Goal: Task Accomplishment & Management: Complete application form

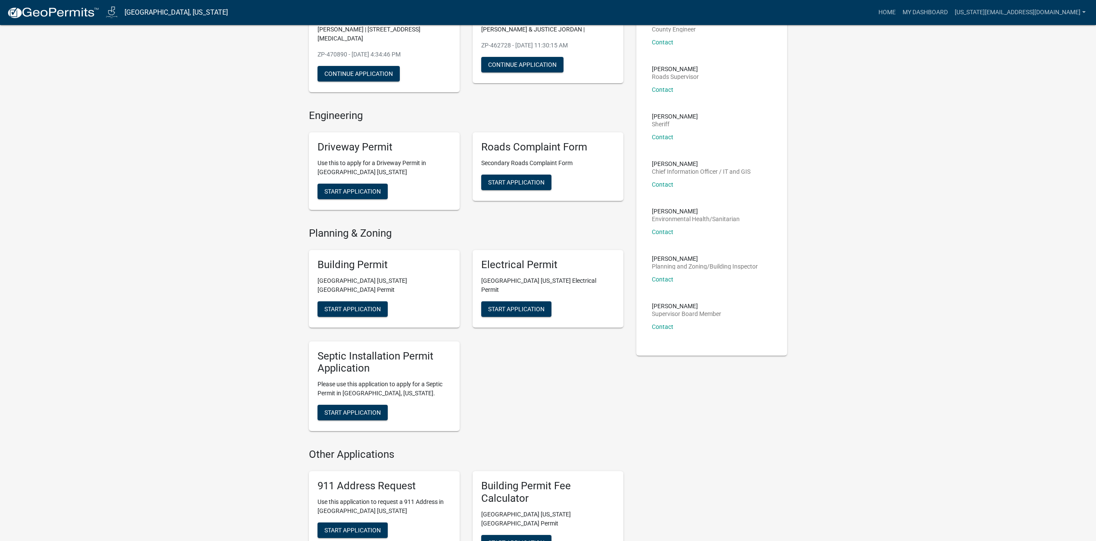
scroll to position [115, 0]
click at [362, 305] on span "Start Application" at bounding box center [352, 308] width 56 height 7
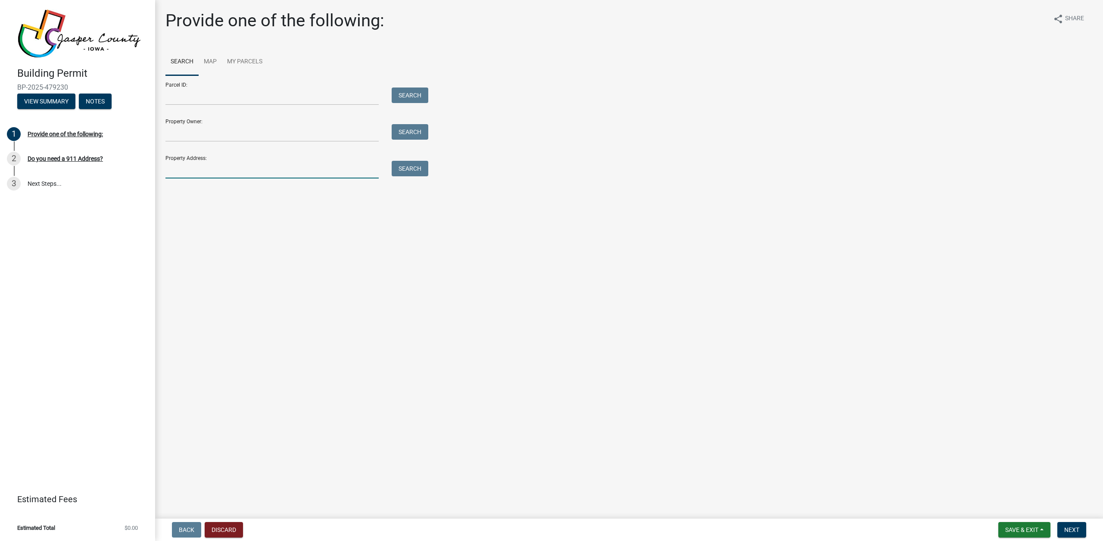
click at [232, 169] on input "Property Address:" at bounding box center [271, 170] width 213 height 18
click at [186, 170] on input "[STREET_ADDRESS]" at bounding box center [271, 170] width 213 height 18
click at [250, 173] on input "[STREET_ADDRESS]" at bounding box center [271, 170] width 213 height 18
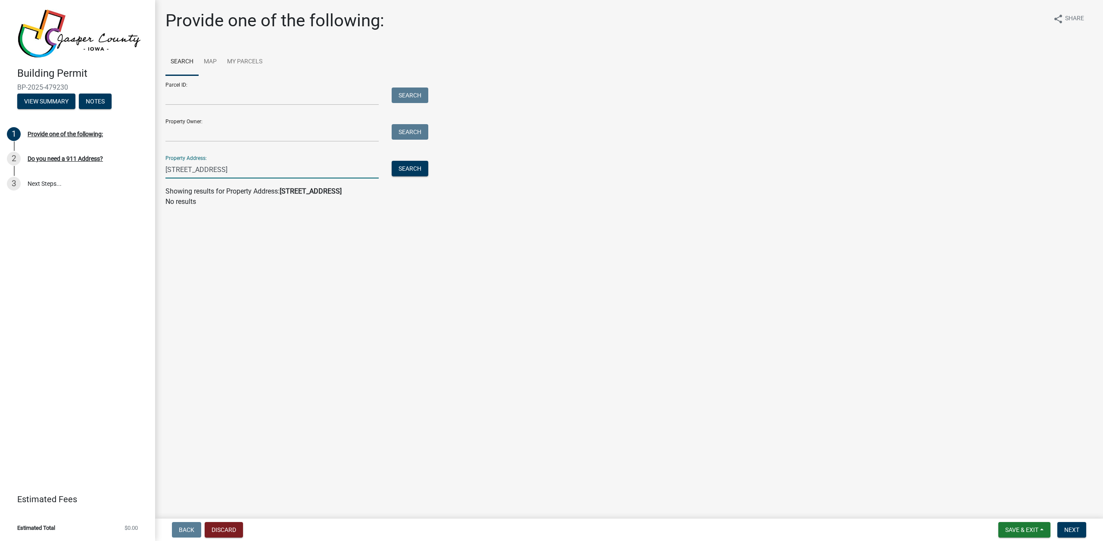
click at [250, 173] on input "[STREET_ADDRESS]" at bounding box center [271, 170] width 213 height 18
click at [279, 176] on input "[STREET_ADDRESS]" at bounding box center [271, 170] width 213 height 18
type input "4817"
click at [424, 171] on button "Search" at bounding box center [410, 169] width 37 height 16
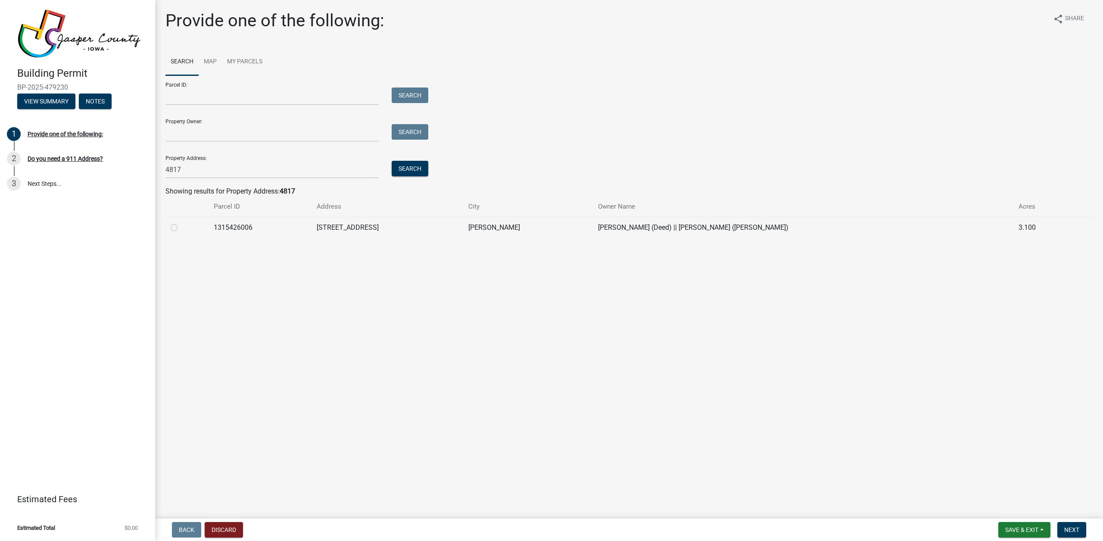
click at [302, 230] on td "1315426006" at bounding box center [259, 227] width 103 height 21
drag, startPoint x: 201, startPoint y: 224, endPoint x: 187, endPoint y: 230, distance: 15.3
click at [201, 224] on div at bounding box center [187, 227] width 33 height 10
click at [179, 232] on div at bounding box center [187, 227] width 33 height 10
click at [181, 222] on label at bounding box center [181, 222] width 0 height 0
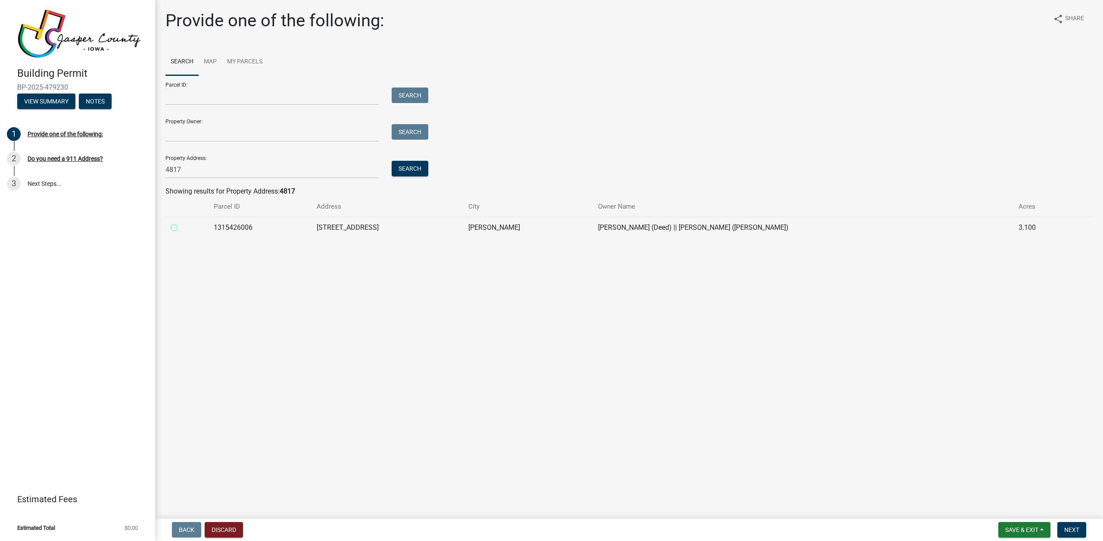
click at [181, 227] on input "radio" at bounding box center [184, 225] width 6 height 6
radio input "true"
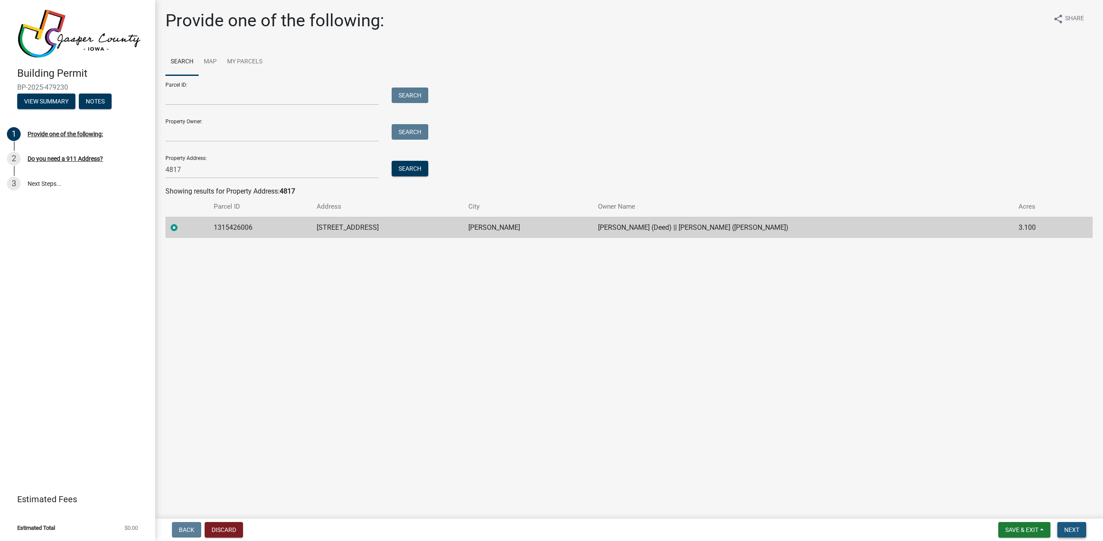
click at [1080, 527] on button "Next" at bounding box center [1071, 530] width 29 height 16
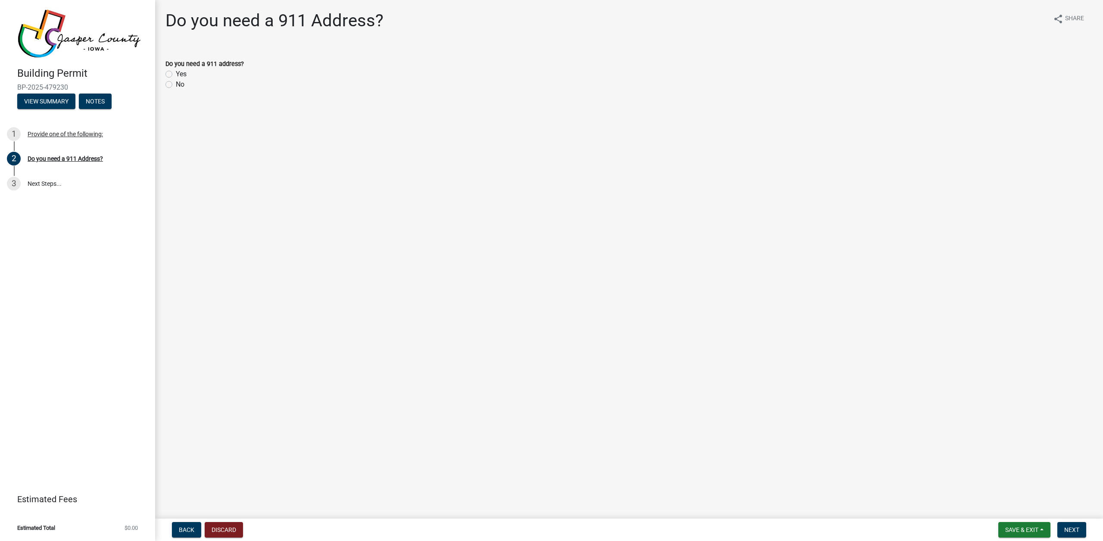
click at [179, 84] on label "No" at bounding box center [180, 84] width 9 height 10
click at [179, 84] on input "No" at bounding box center [179, 82] width 6 height 6
radio input "true"
click at [1054, 529] on form "Save & Exit Save Save & Exit Next" at bounding box center [1042, 530] width 95 height 16
click at [1057, 529] on button "Next" at bounding box center [1071, 530] width 29 height 16
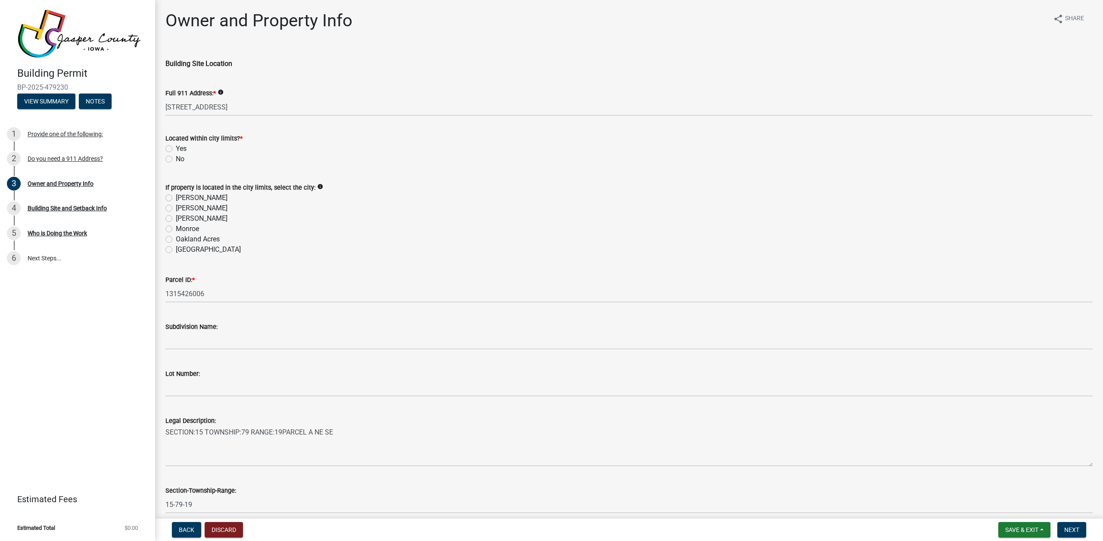
drag, startPoint x: 172, startPoint y: 166, endPoint x: 173, endPoint y: 162, distance: 4.3
click at [172, 165] on wm-data-entity-input "Located within city limits? * Yes No" at bounding box center [628, 147] width 927 height 49
click at [173, 161] on div "No" at bounding box center [628, 159] width 927 height 10
click at [179, 160] on label "No" at bounding box center [180, 159] width 9 height 10
click at [179, 159] on input "No" at bounding box center [179, 157] width 6 height 6
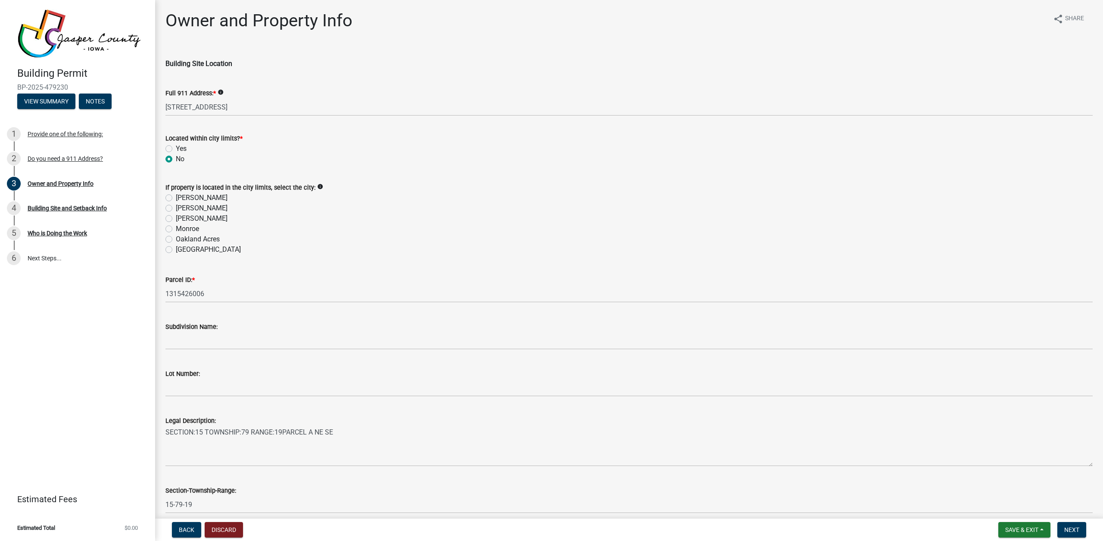
radio input "true"
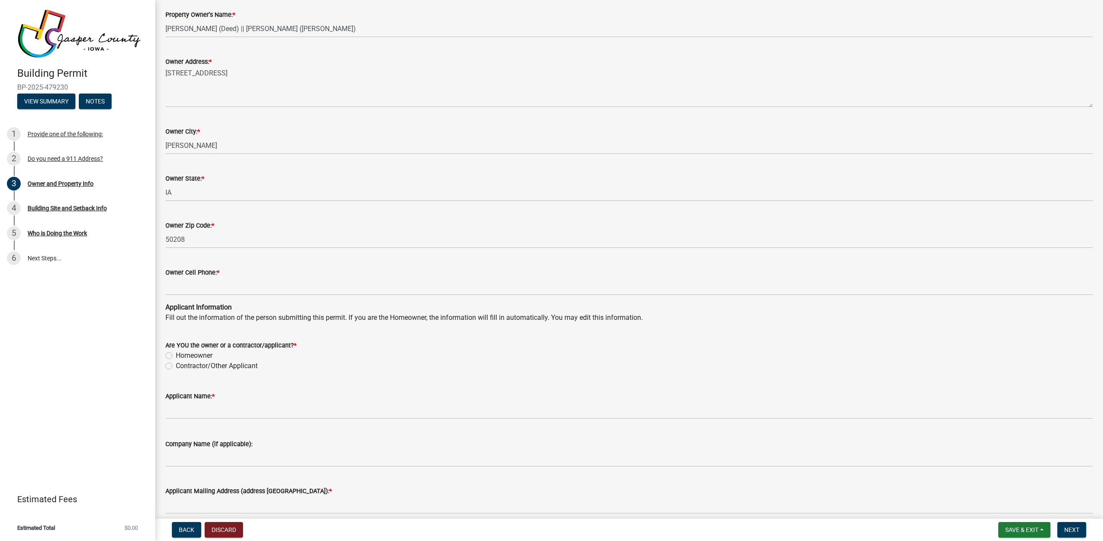
scroll to position [557, 0]
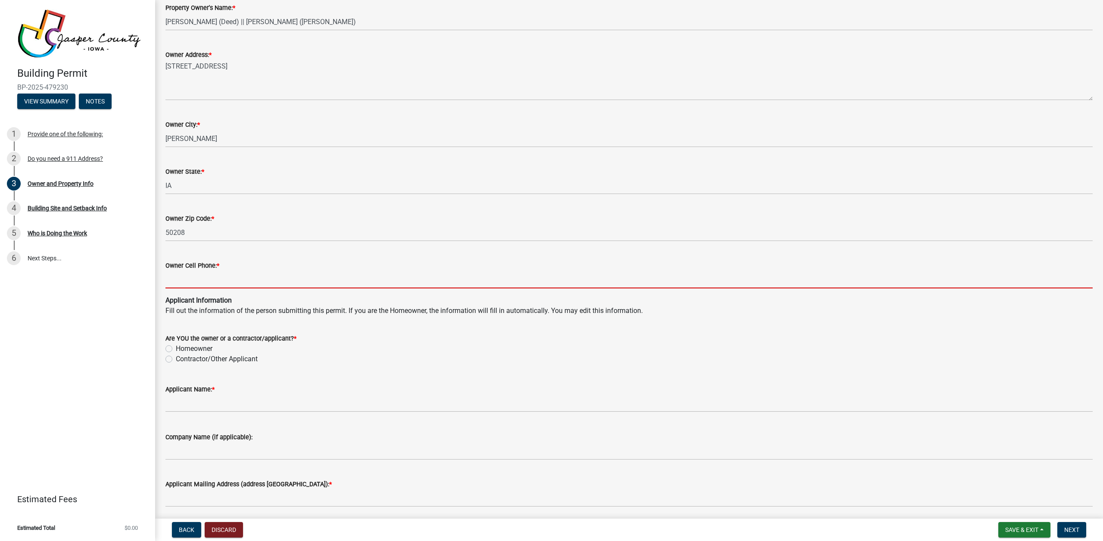
click at [237, 274] on input "Owner Cell Phone: *" at bounding box center [628, 280] width 927 height 18
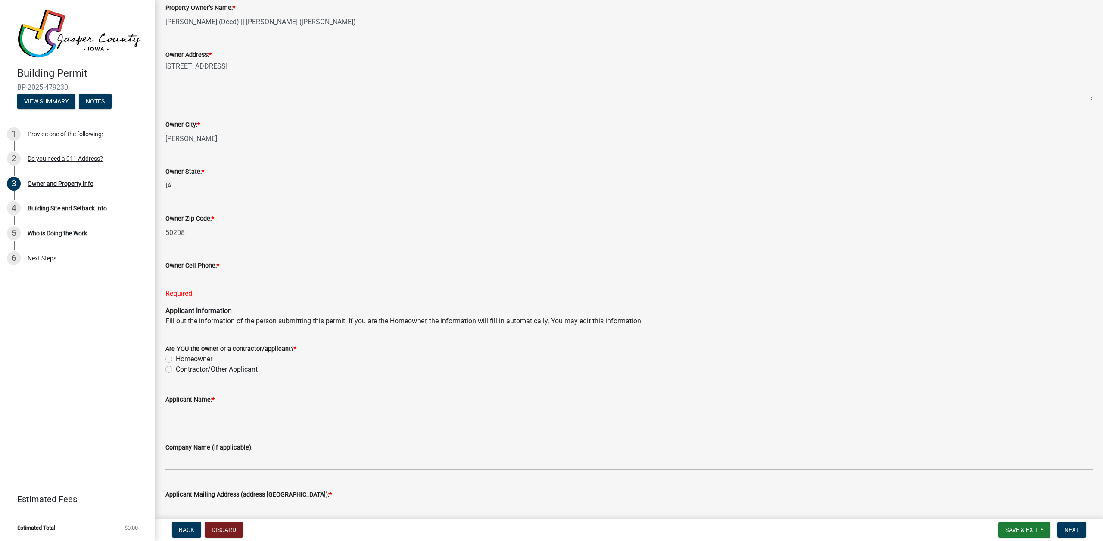
scroll to position [557, 0]
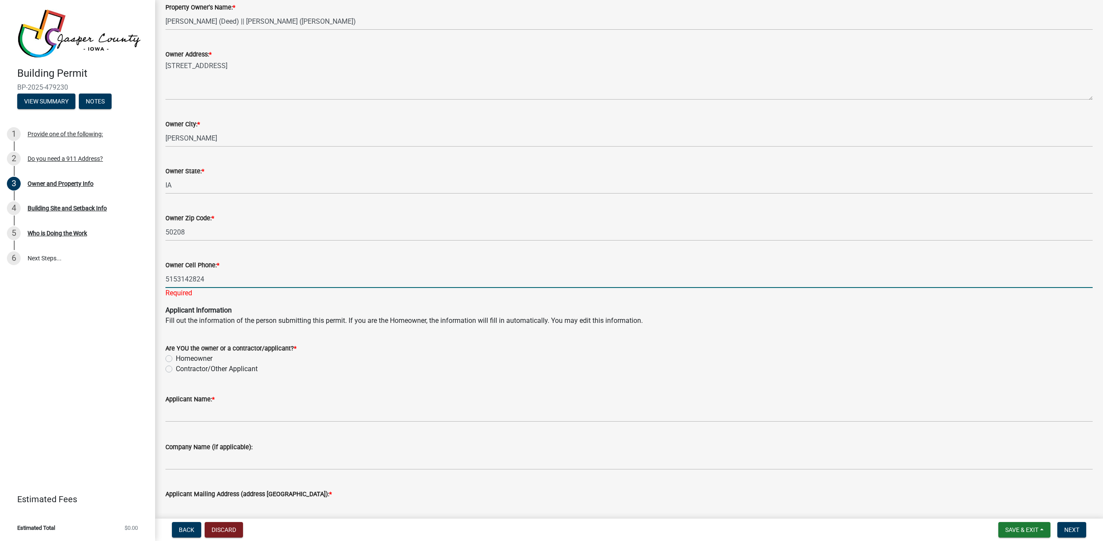
type input "5153142824"
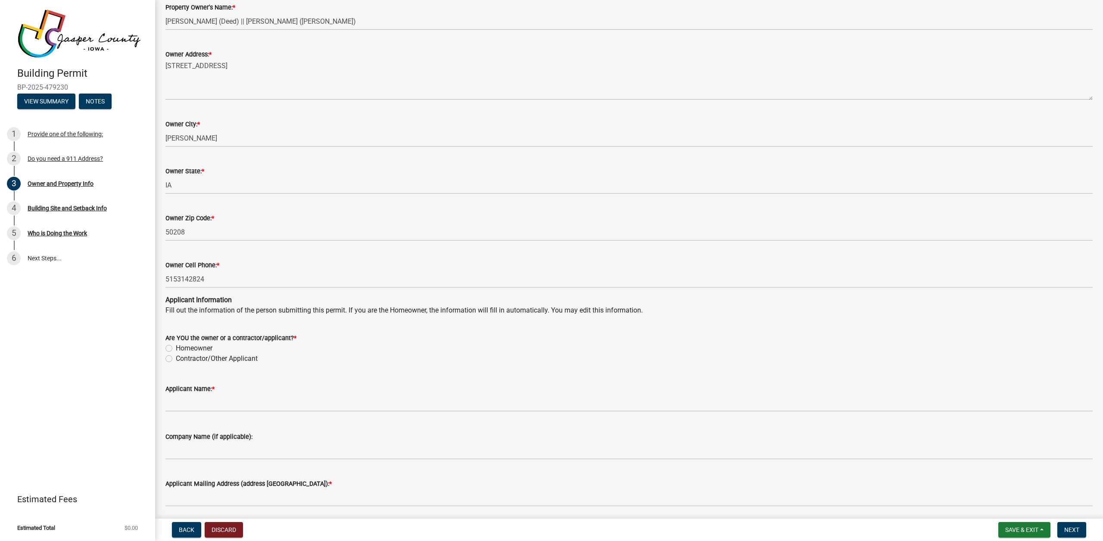
drag, startPoint x: 201, startPoint y: 364, endPoint x: 200, endPoint y: 371, distance: 6.5
click at [200, 366] on wm-data-entity-input "Are YOU the owner or a contractor/applicant? * Homeowner Contractor/Other Appli…" at bounding box center [628, 346] width 927 height 49
click at [202, 361] on label "Contractor/Other Applicant" at bounding box center [217, 358] width 82 height 10
click at [181, 359] on input "Contractor/Other Applicant" at bounding box center [179, 356] width 6 height 6
radio input "true"
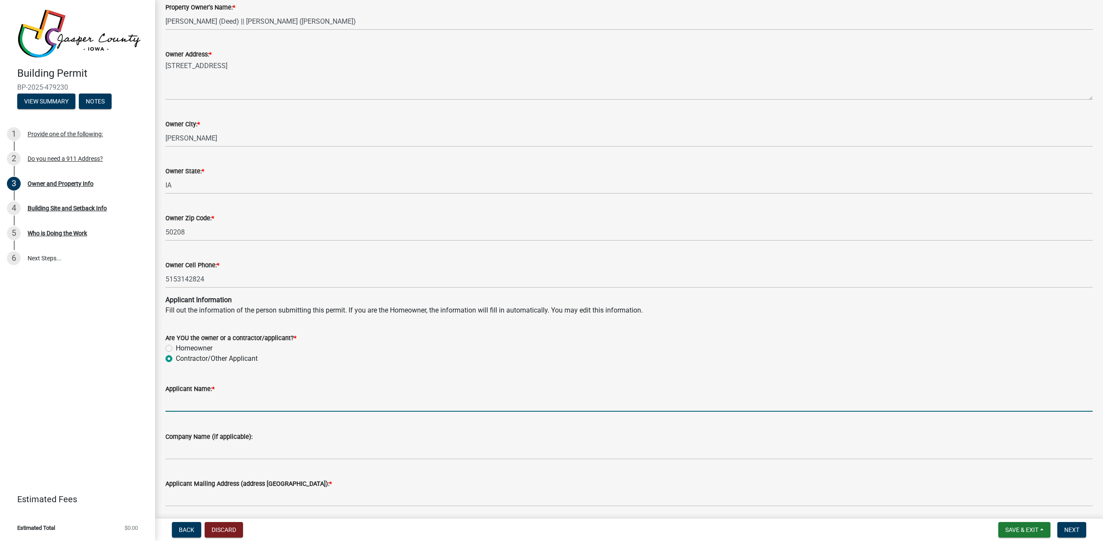
click at [229, 400] on input "Applicant Name: *" at bounding box center [628, 403] width 927 height 18
type input "[PERSON_NAME]"
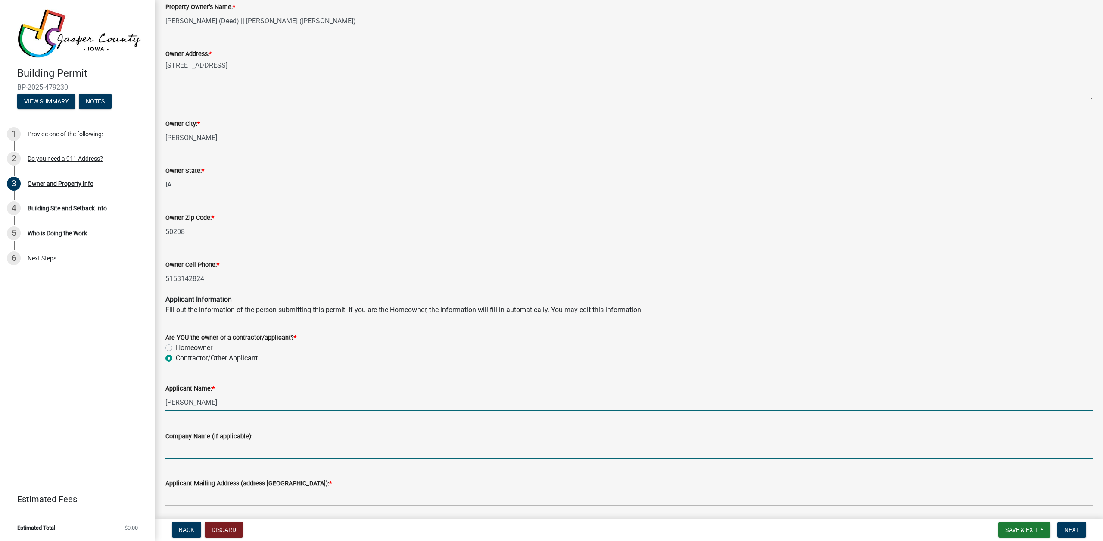
type input "Purelight Power"
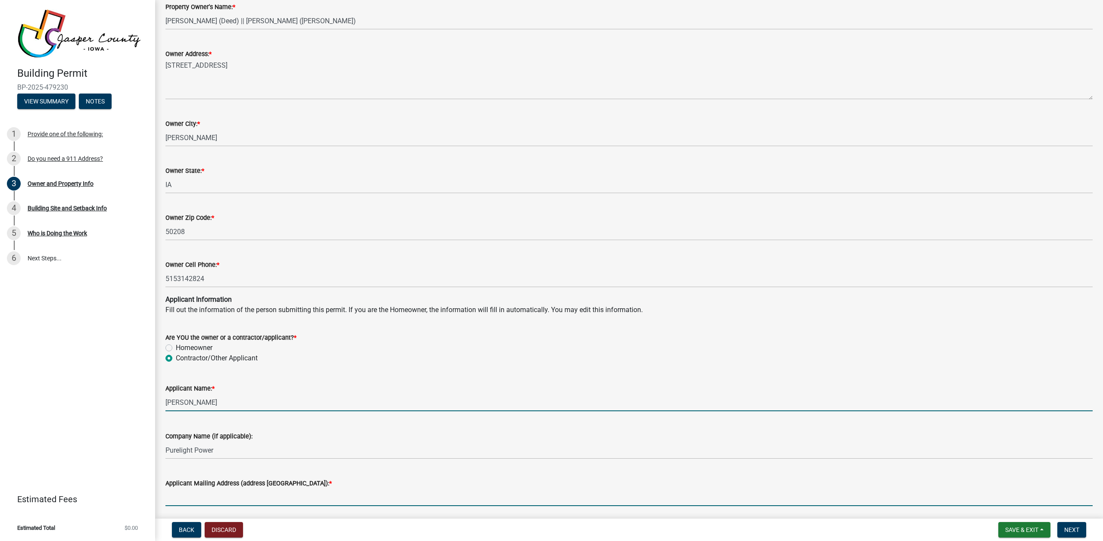
type input "[STREET_ADDRESS]"
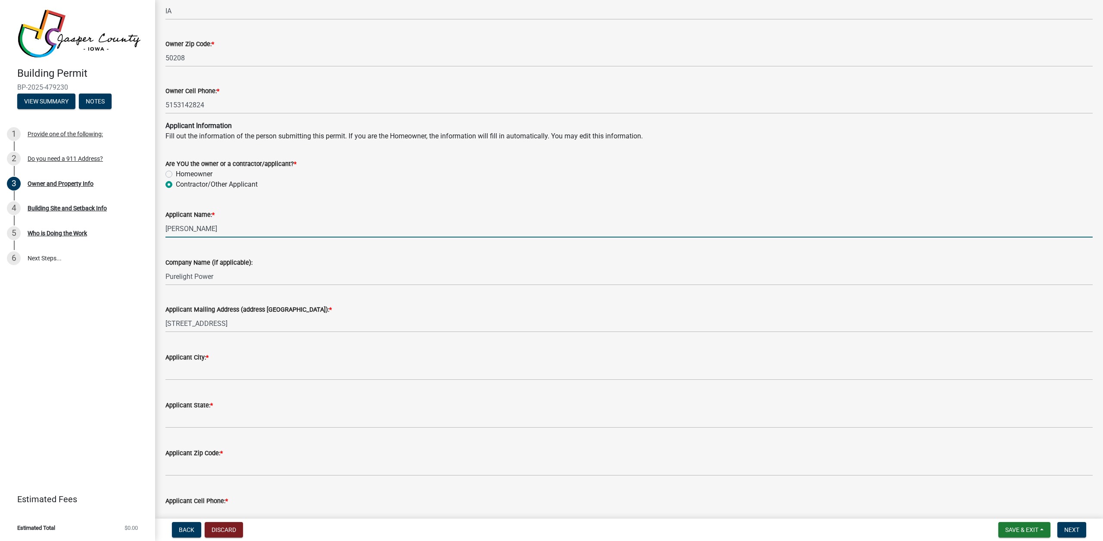
scroll to position [732, 0]
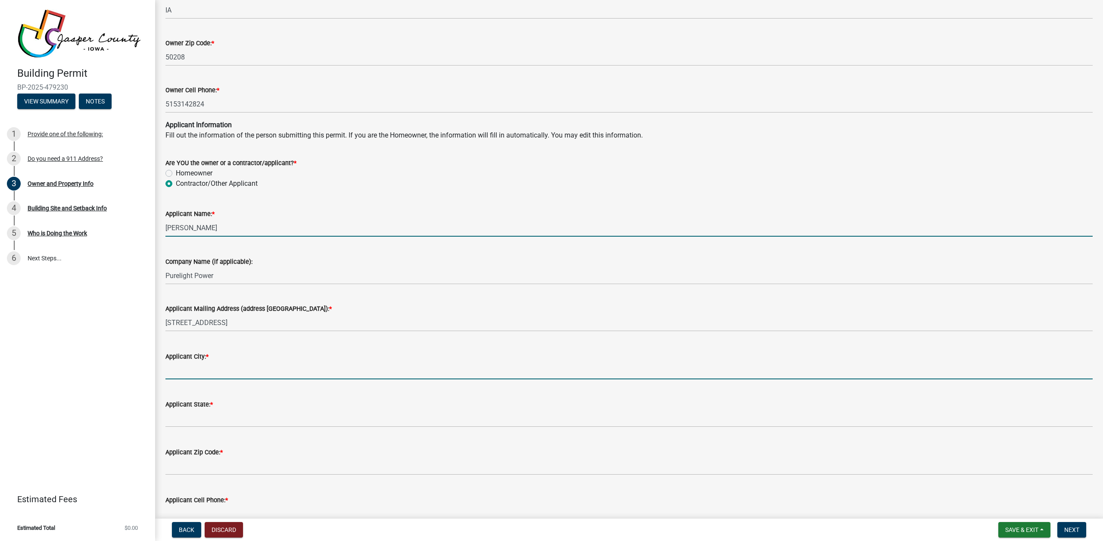
click at [246, 364] on input "Applicant City: *" at bounding box center [628, 370] width 927 height 18
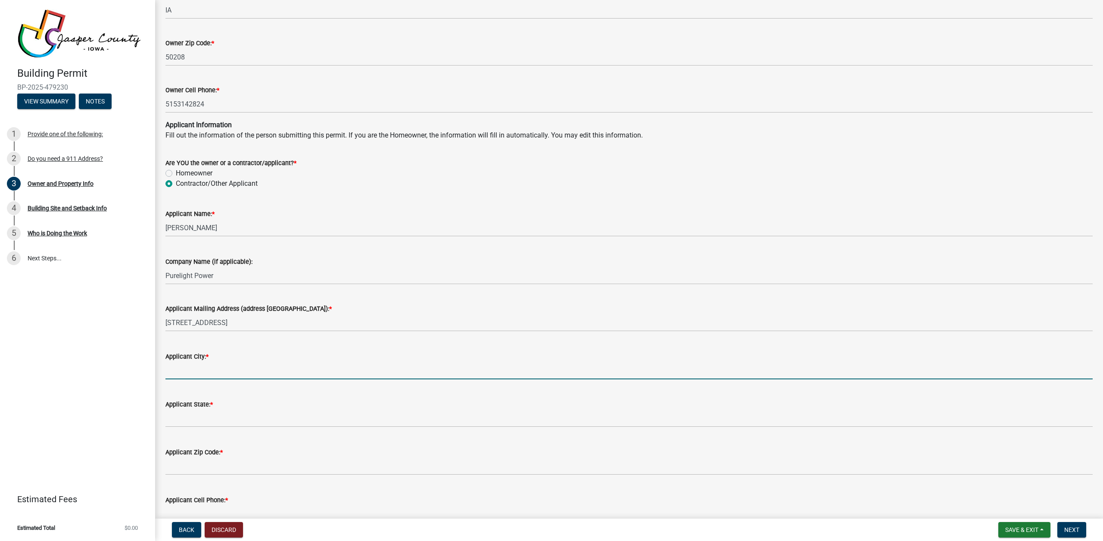
type input "Ankeny"
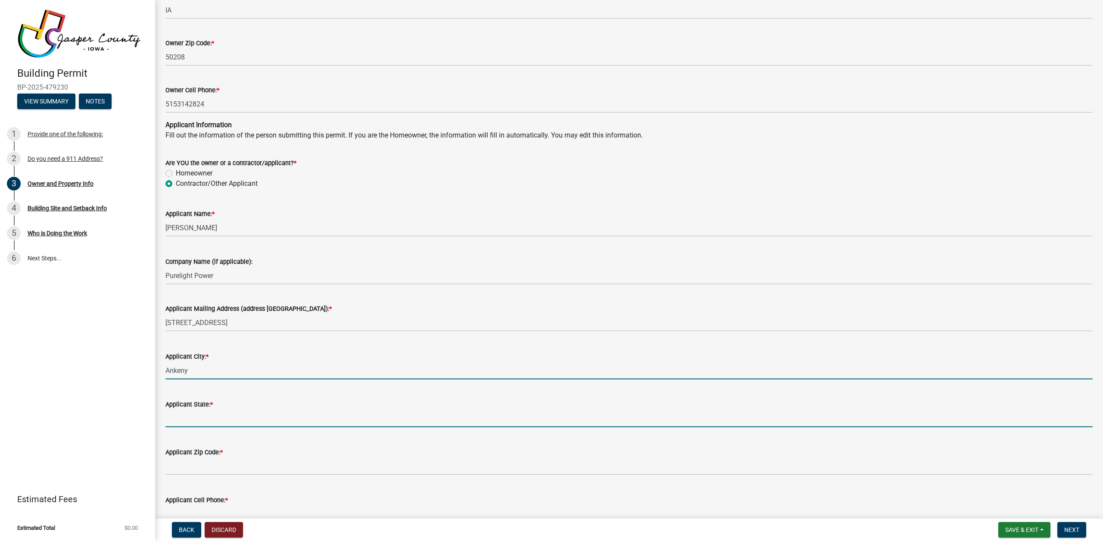
type input "IA"
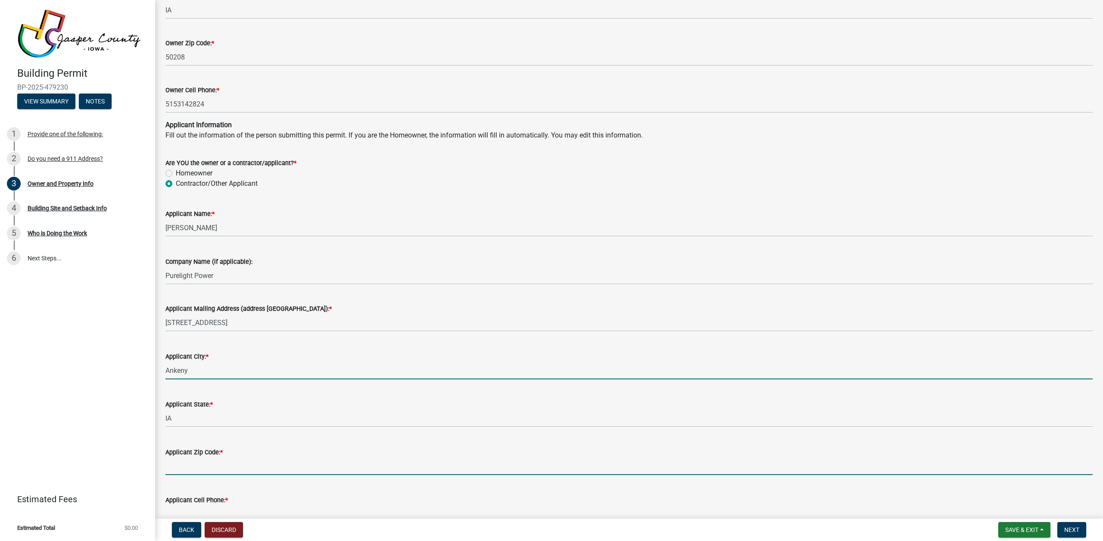
type input "50021"
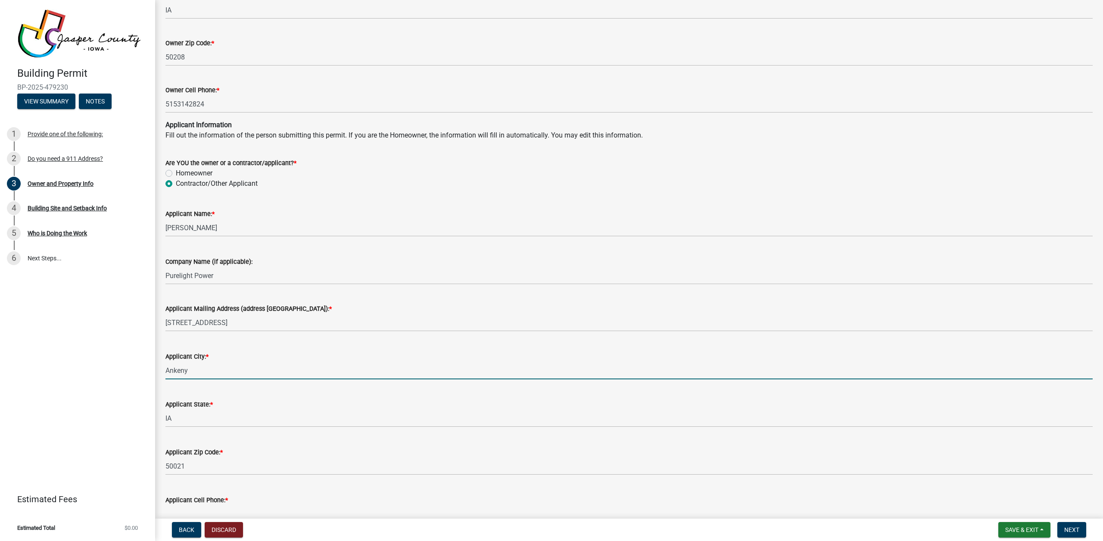
type input "5152766543"
type input "[EMAIL_ADDRESS][DOMAIN_NAME]"
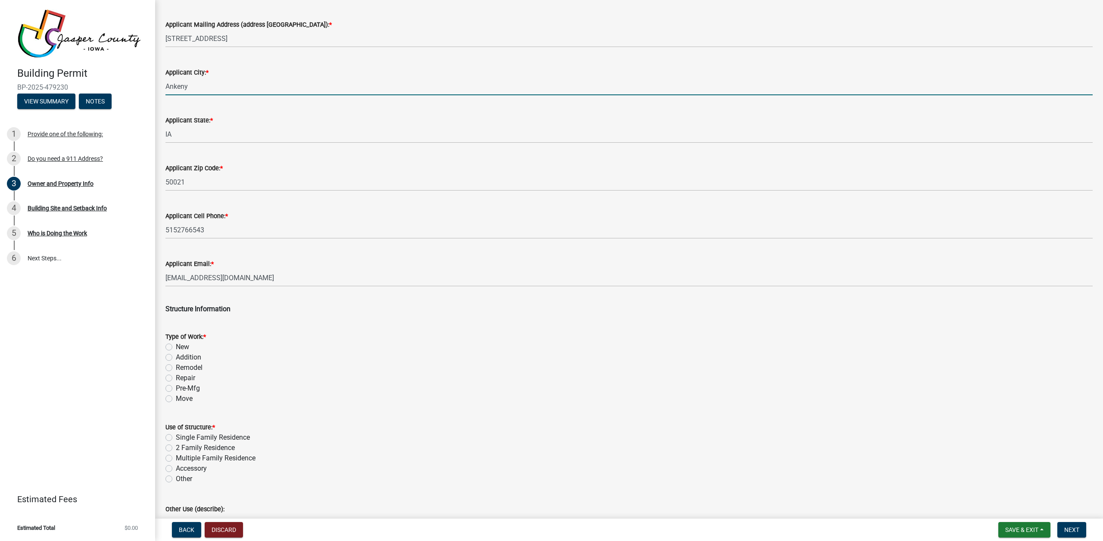
scroll to position [1020, 0]
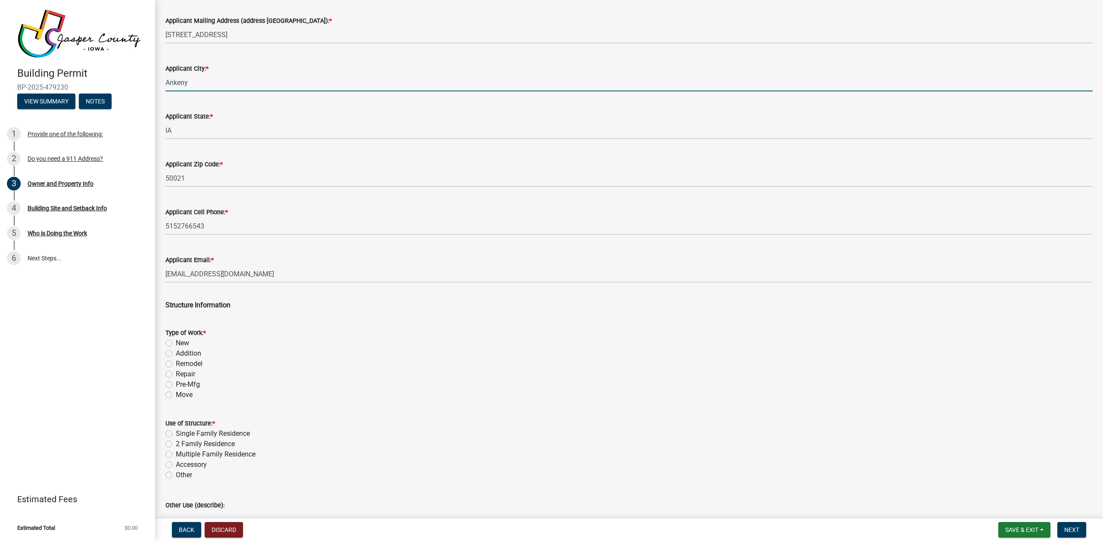
click at [192, 352] on label "Addition" at bounding box center [188, 353] width 25 height 10
click at [181, 352] on input "Addition" at bounding box center [179, 351] width 6 height 6
radio input "true"
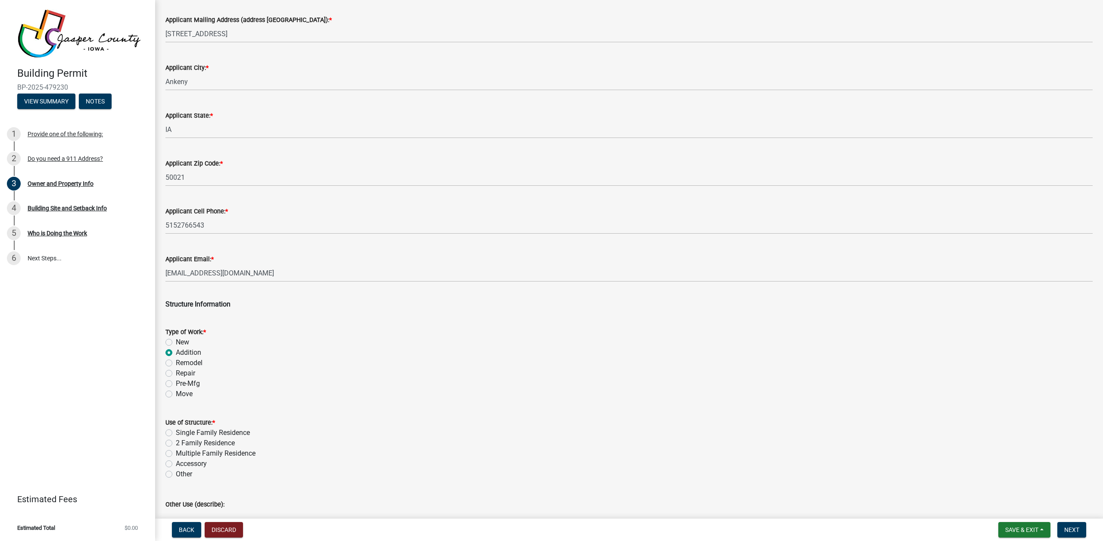
scroll to position [1019, 0]
click at [181, 475] on label "Other" at bounding box center [184, 475] width 16 height 10
click at [181, 475] on input "Other" at bounding box center [179, 473] width 6 height 6
radio input "true"
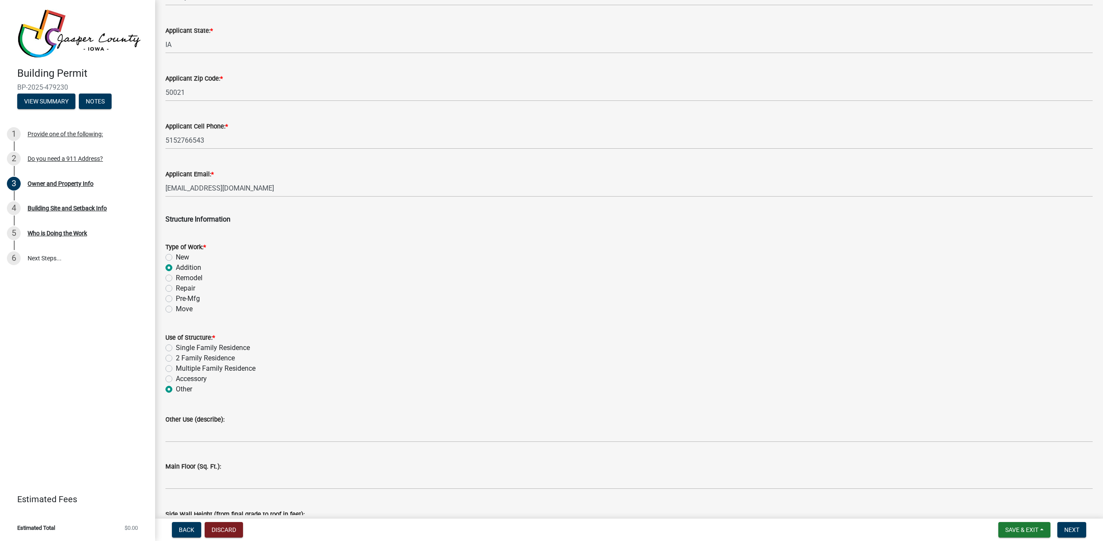
scroll to position [1107, 0]
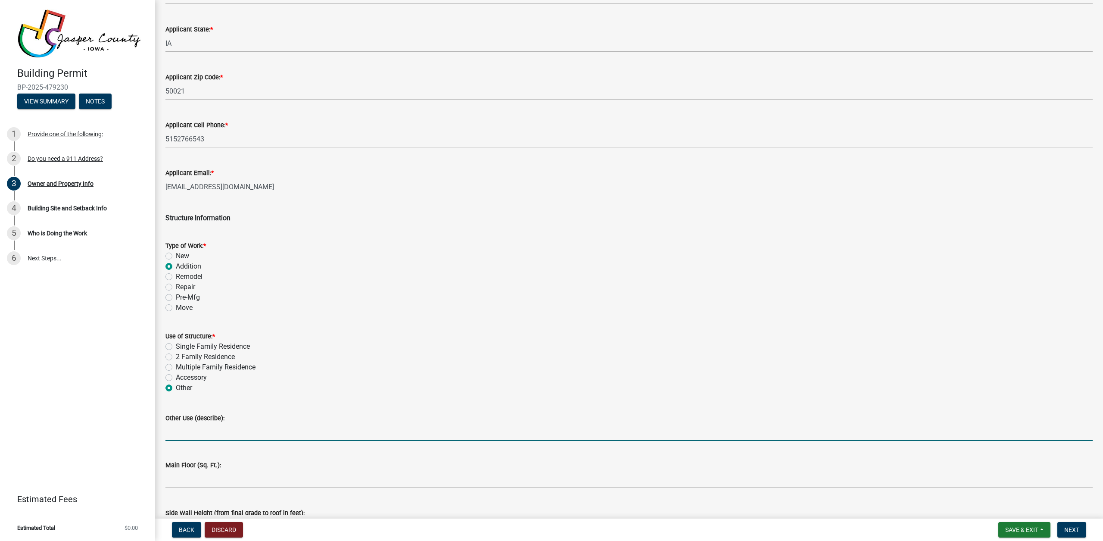
click at [205, 437] on input "Other Use (describe):" at bounding box center [628, 432] width 927 height 18
type input "z"
type input "SOlar Installation on customer's house"
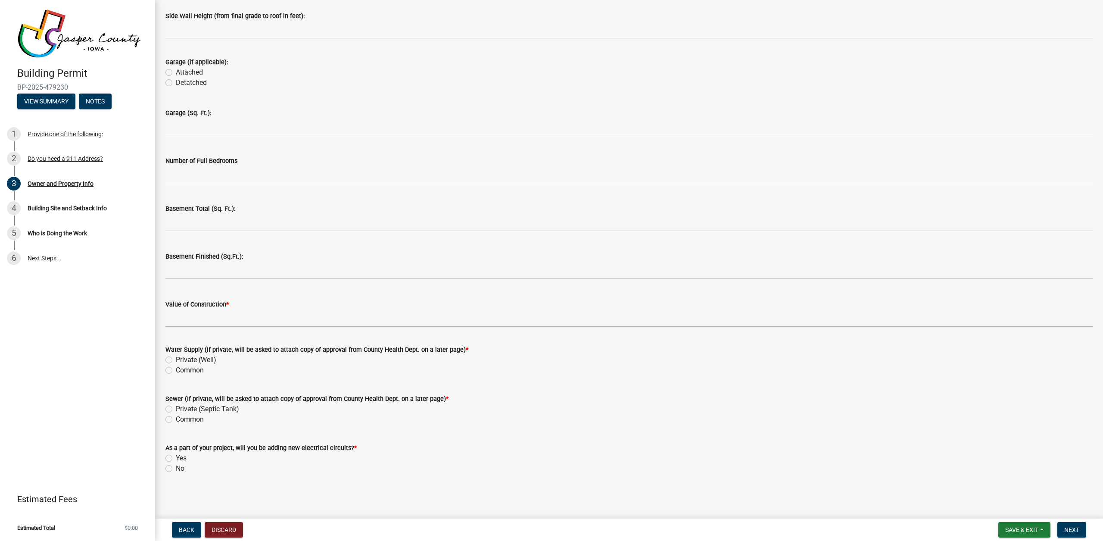
scroll to position [1602, 0]
click at [285, 329] on wm-data-entity-input "Value of Construction *" at bounding box center [628, 311] width 927 height 47
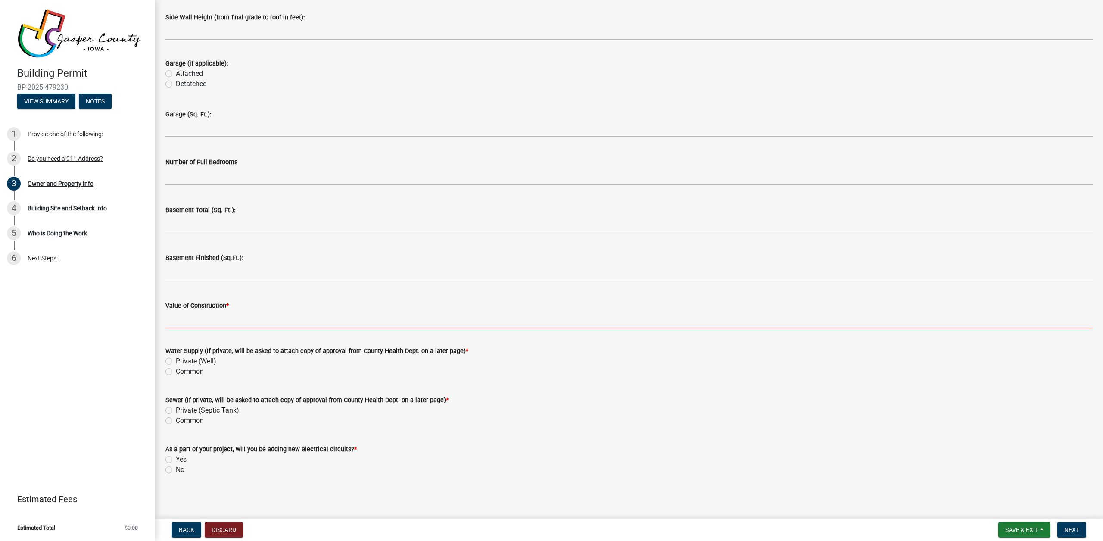
click at [283, 322] on input "Value of Construction *" at bounding box center [628, 320] width 927 height 18
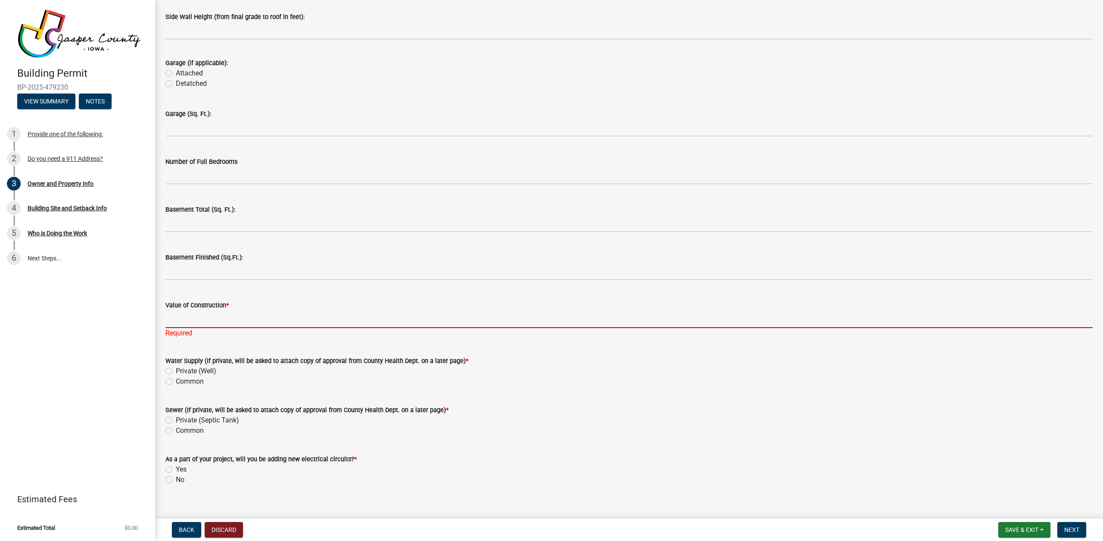
scroll to position [1602, 0]
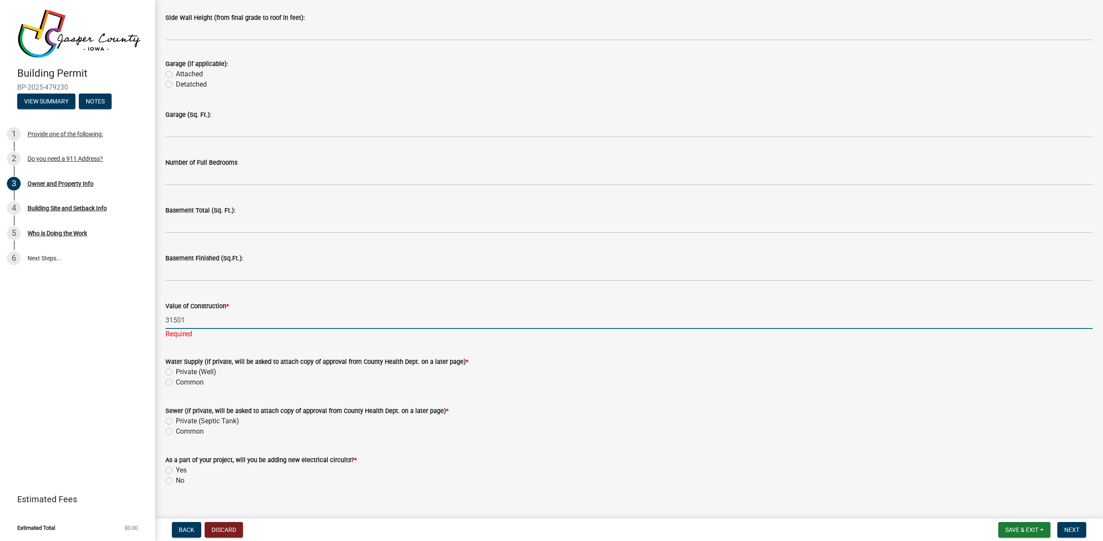
type input "31501"
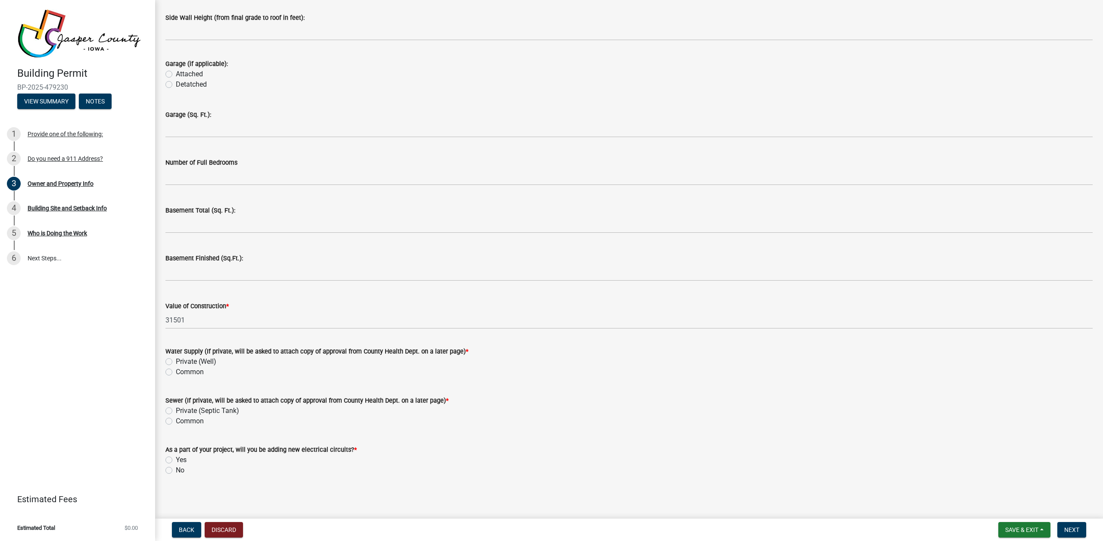
click at [245, 348] on form "Water Supply (If private, will be asked to attach copy of approval from County …" at bounding box center [628, 356] width 927 height 41
click at [183, 373] on label "Common" at bounding box center [190, 372] width 28 height 10
click at [181, 372] on input "Common" at bounding box center [179, 370] width 6 height 6
radio input "true"
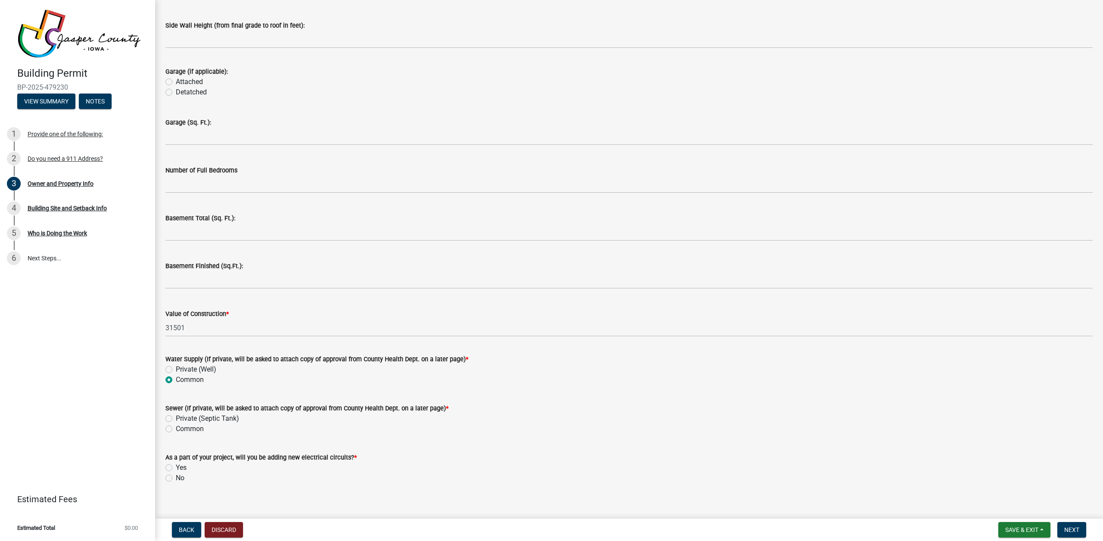
scroll to position [1596, 0]
click at [187, 426] on label "Common" at bounding box center [190, 427] width 28 height 10
click at [181, 426] on input "Common" at bounding box center [179, 425] width 6 height 6
radio input "true"
click at [177, 464] on label "Yes" at bounding box center [181, 465] width 11 height 10
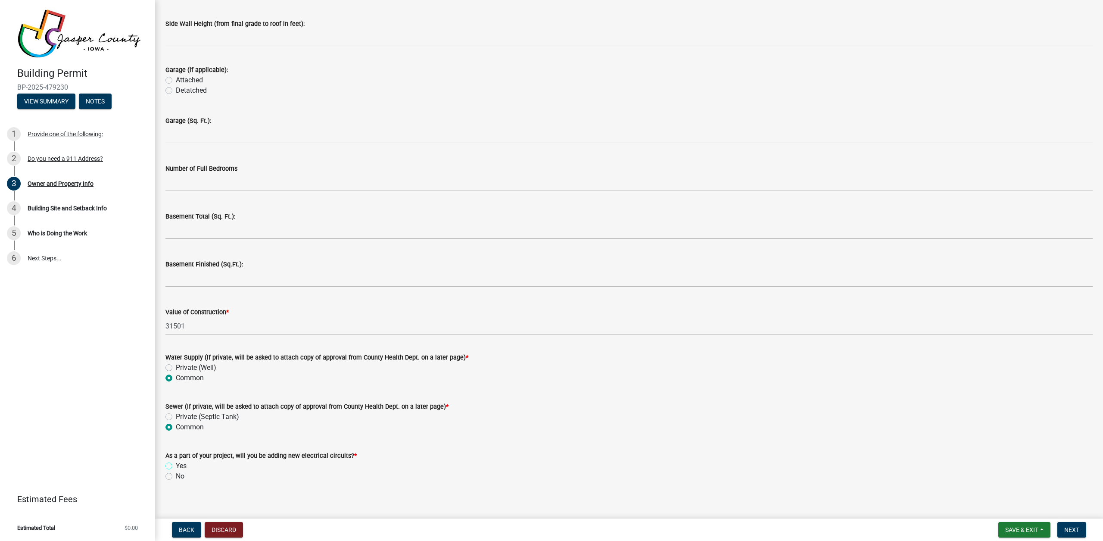
click at [177, 464] on input "Yes" at bounding box center [179, 463] width 6 height 6
radio input "true"
click at [1065, 527] on span "Next" at bounding box center [1071, 529] width 15 height 7
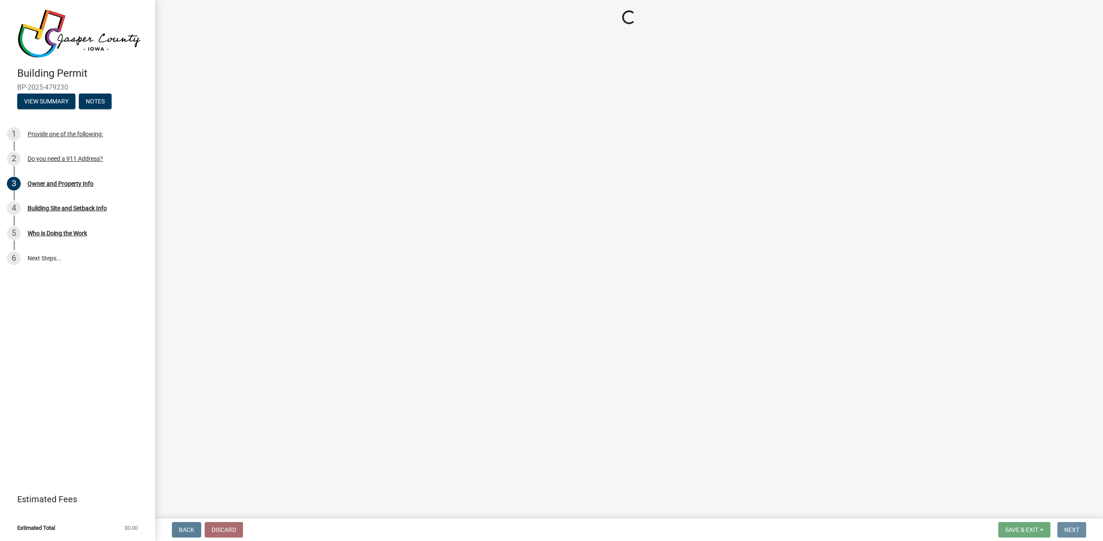
scroll to position [0, 0]
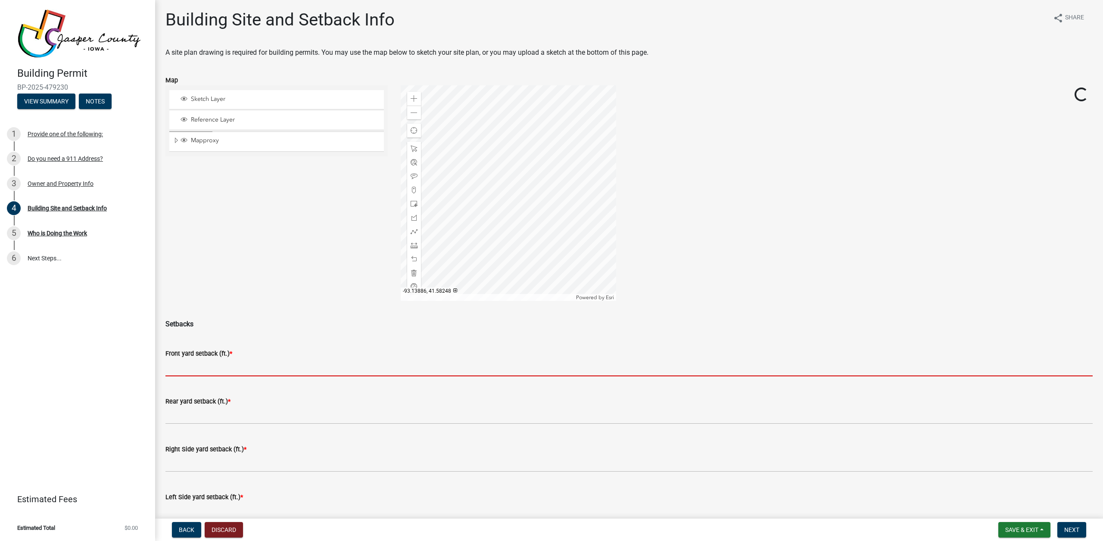
click at [250, 369] on input "text" at bounding box center [628, 367] width 927 height 18
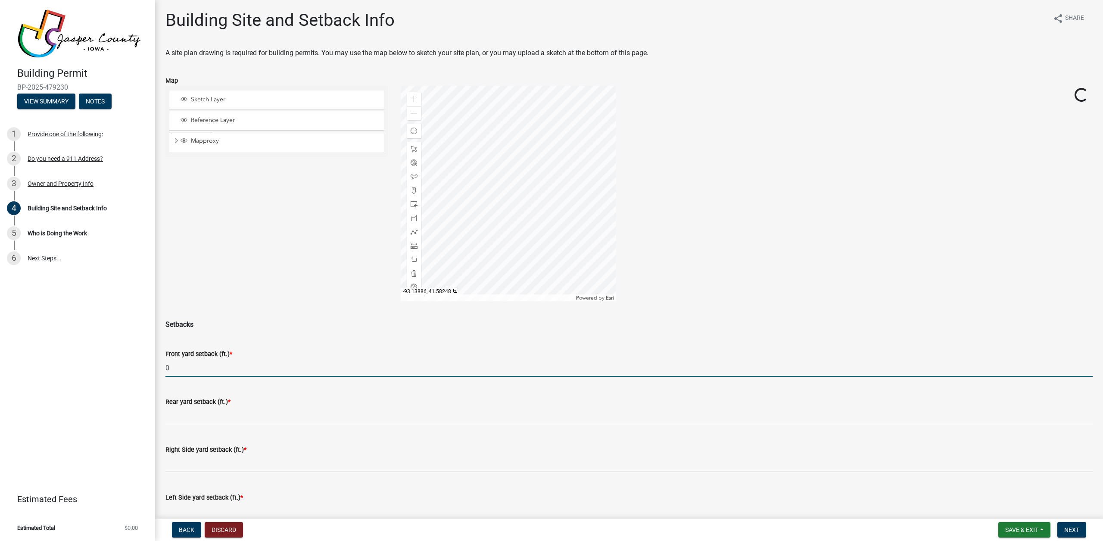
type input "0"
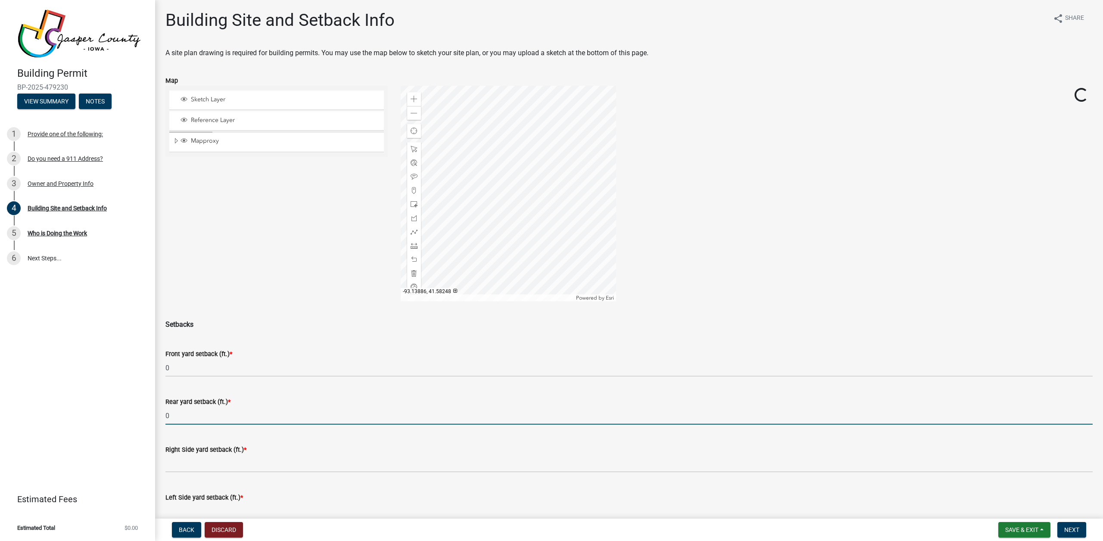
type input "0"
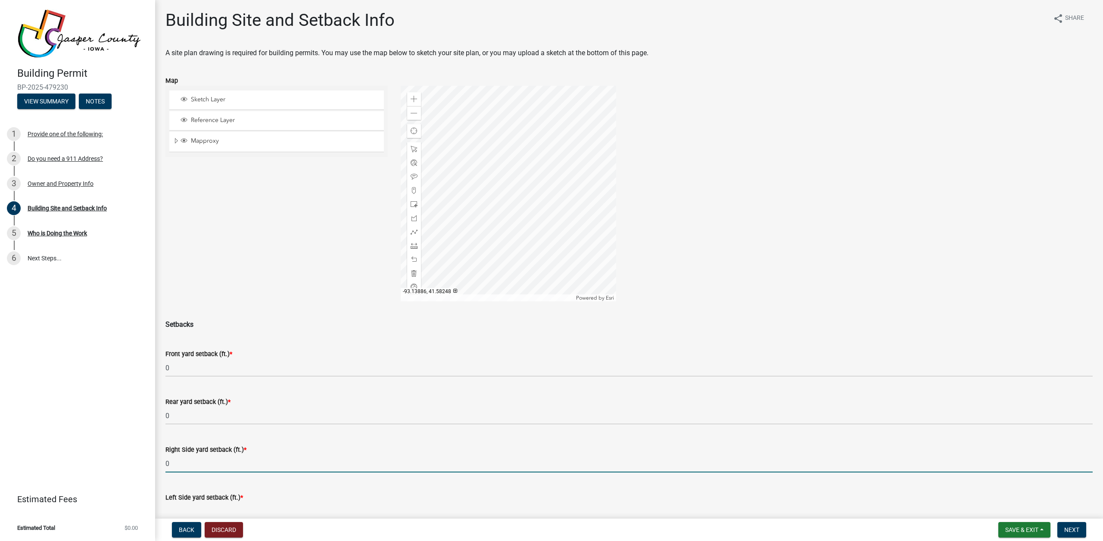
type input "0"
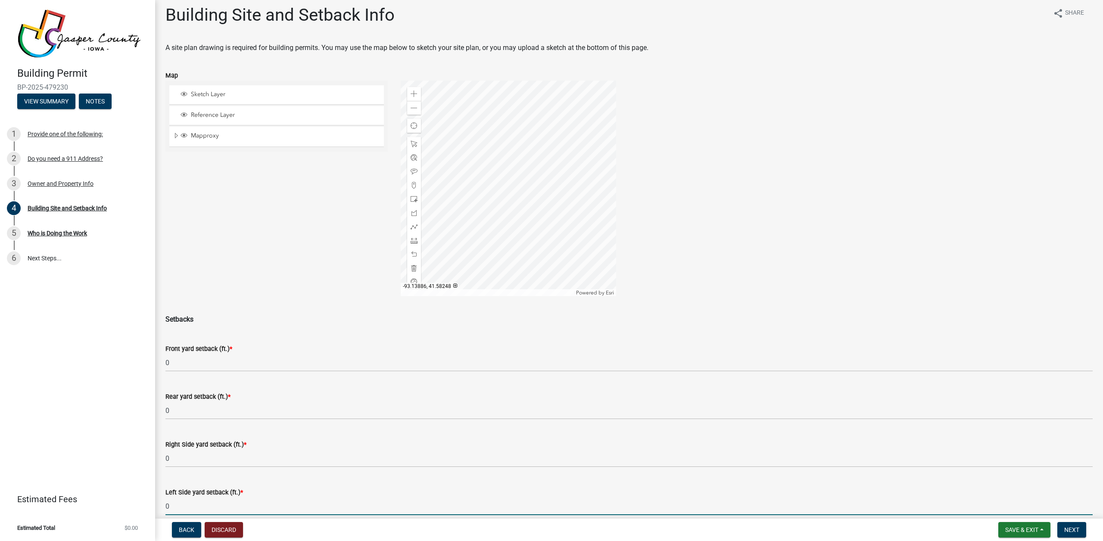
type input "0"
